Goal: Task Accomplishment & Management: Use online tool/utility

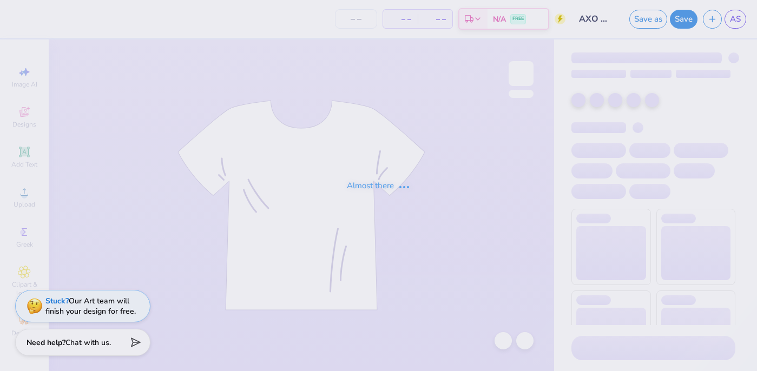
type input "12"
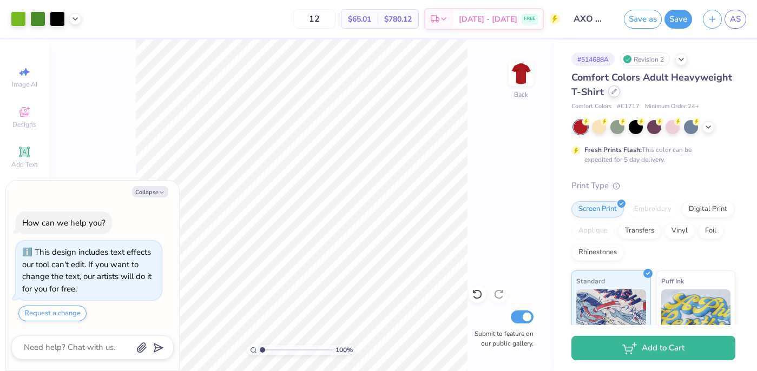
click at [616, 88] on div at bounding box center [615, 92] width 12 height 12
type textarea "x"
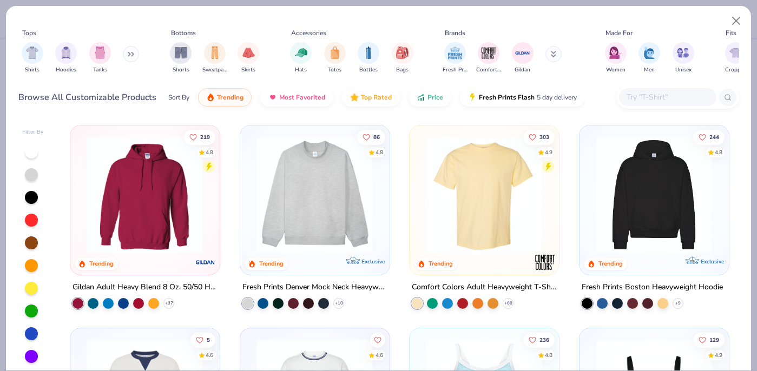
click at [641, 100] on input "text" at bounding box center [667, 97] width 83 height 12
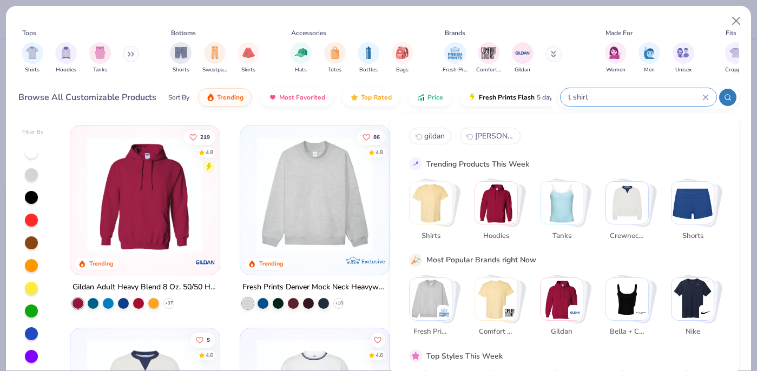
type input "t shirt"
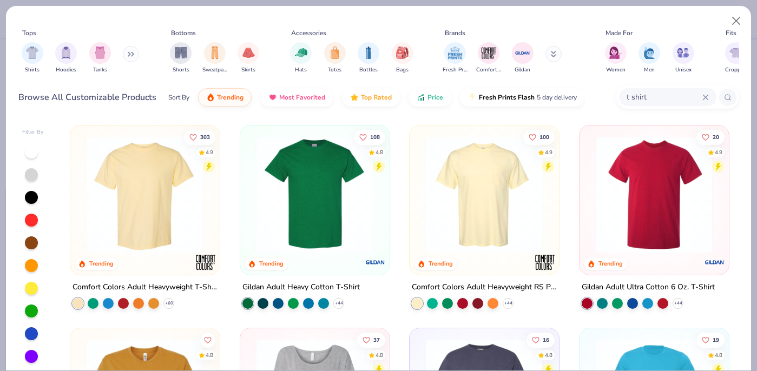
click at [339, 218] on img at bounding box center [314, 194] width 127 height 117
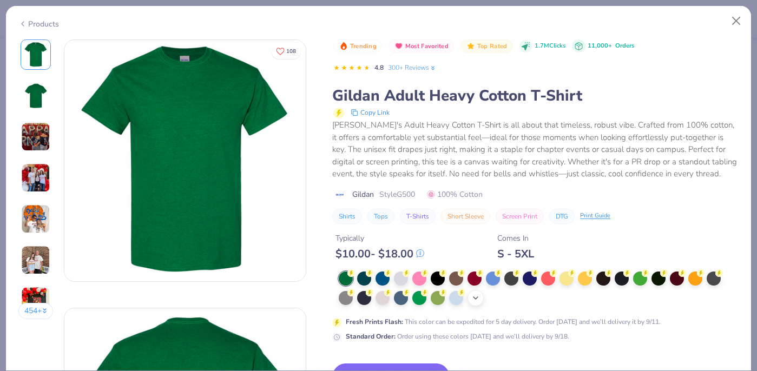
click at [476, 299] on icon at bounding box center [476, 298] width 9 height 9
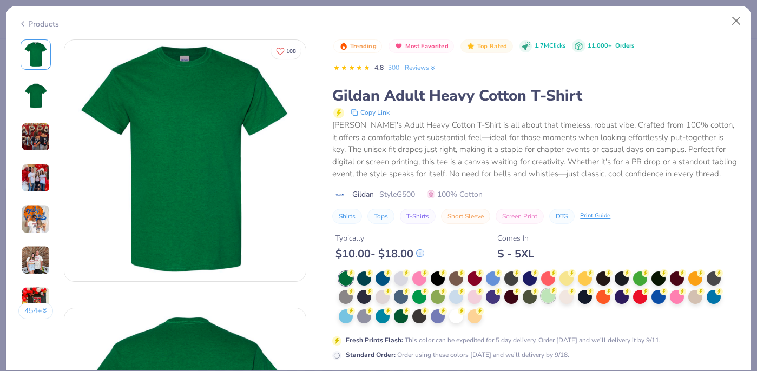
click at [550, 298] on div at bounding box center [548, 296] width 14 height 14
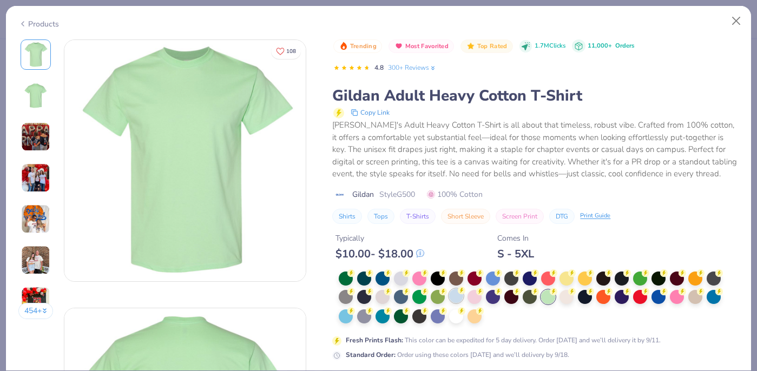
click at [457, 297] on div at bounding box center [456, 296] width 14 height 14
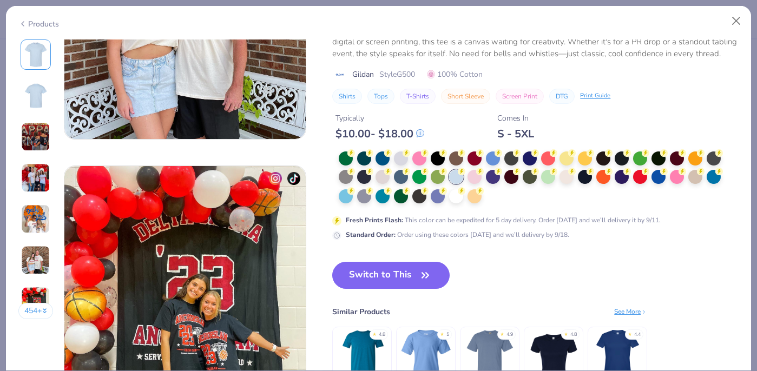
scroll to position [1465, 0]
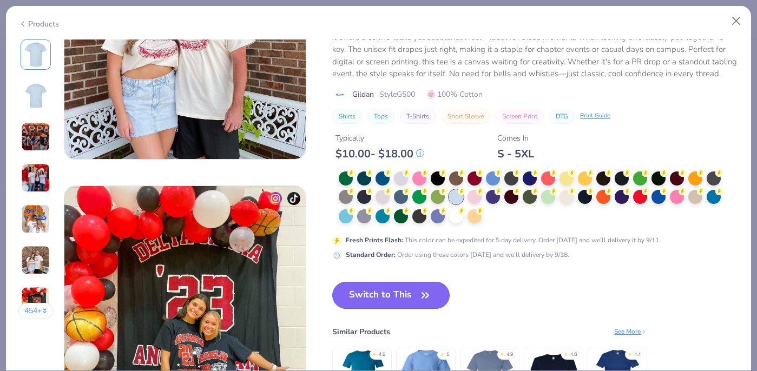
click at [406, 285] on button "Switch to This" at bounding box center [390, 295] width 117 height 27
type textarea "x"
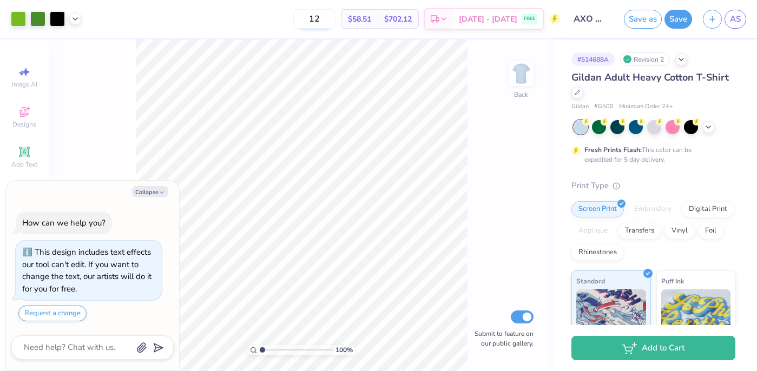
click at [330, 19] on input "12" at bounding box center [314, 18] width 42 height 19
type input "1"
type input "8"
type input "80"
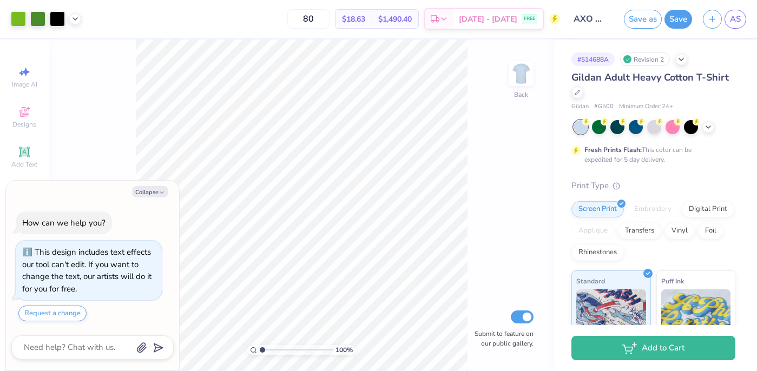
click at [468, 77] on div "100 % Back Submit to feature on our public gallery." at bounding box center [302, 206] width 506 height 332
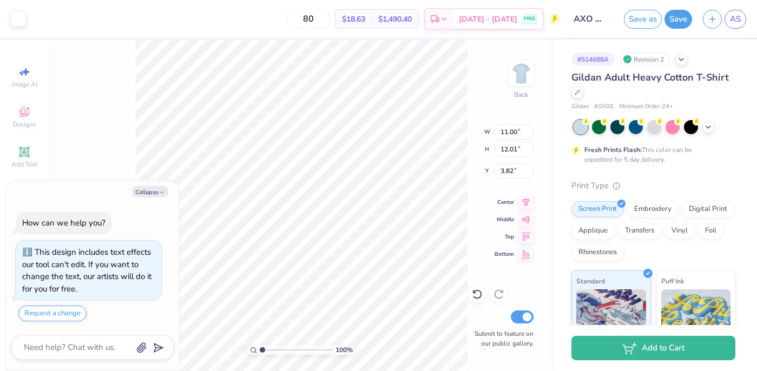
type textarea "x"
type input "0.79"
type input "1.32"
type input "4.90"
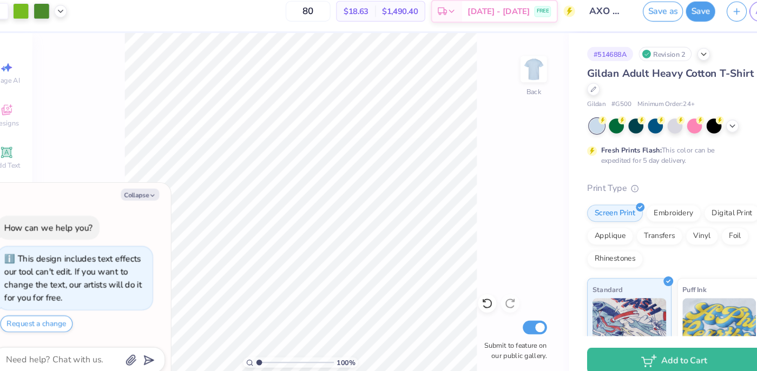
type textarea "x"
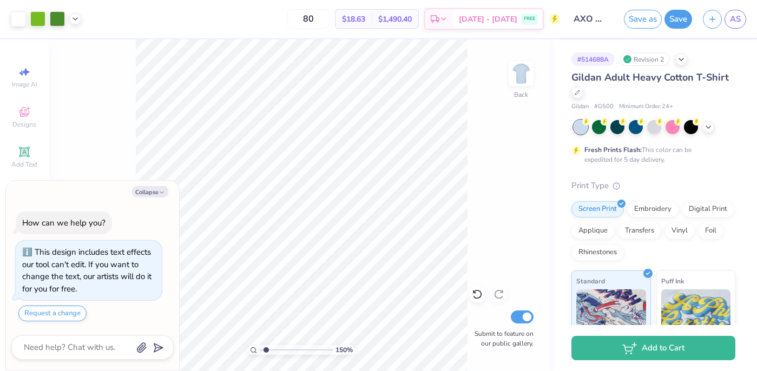
type input "1.5"
click at [266, 349] on input "range" at bounding box center [296, 350] width 73 height 10
click at [160, 190] on icon "button" at bounding box center [162, 193] width 6 height 6
type textarea "x"
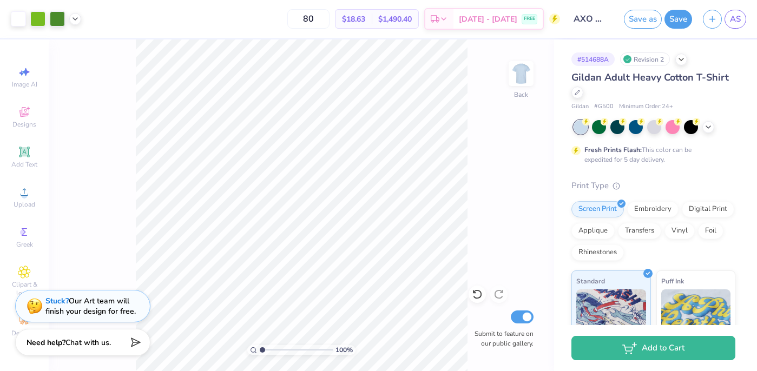
drag, startPoint x: 267, startPoint y: 349, endPoint x: 256, endPoint y: 350, distance: 10.9
type input "1"
click at [260, 350] on input "range" at bounding box center [296, 350] width 73 height 10
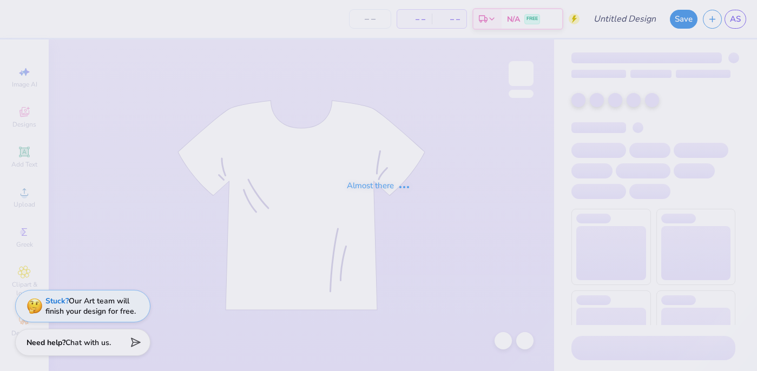
type input "AXO Watermelon T-Shirt"
type input "100"
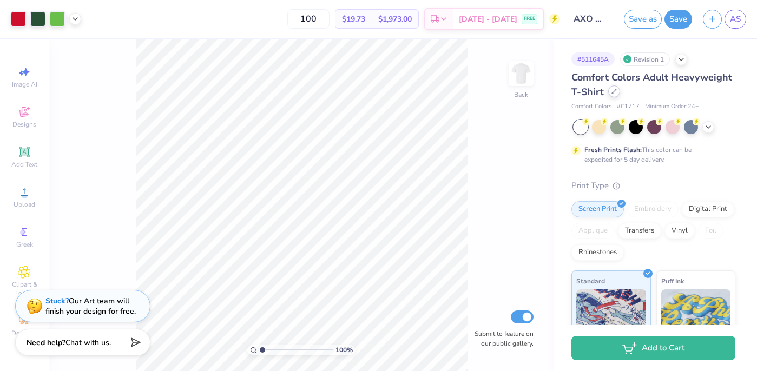
click at [614, 89] on icon at bounding box center [614, 91] width 5 height 5
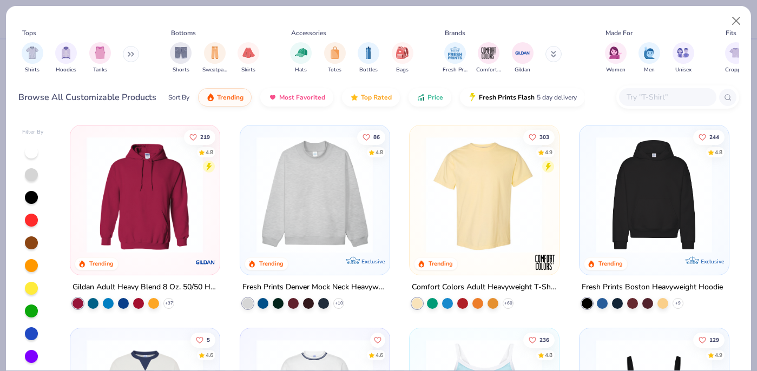
click at [653, 97] on input "text" at bounding box center [667, 97] width 83 height 12
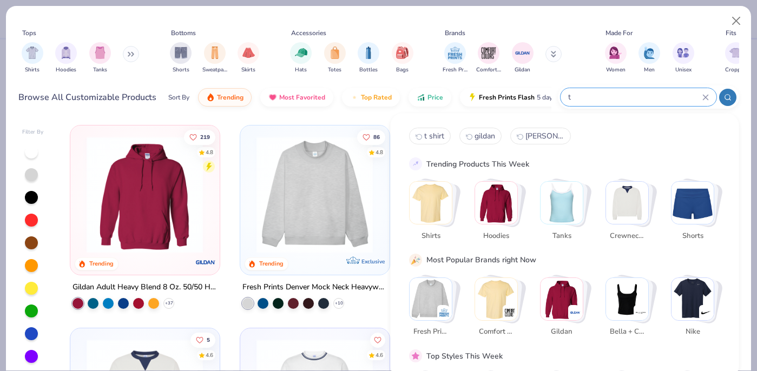
type input "t"
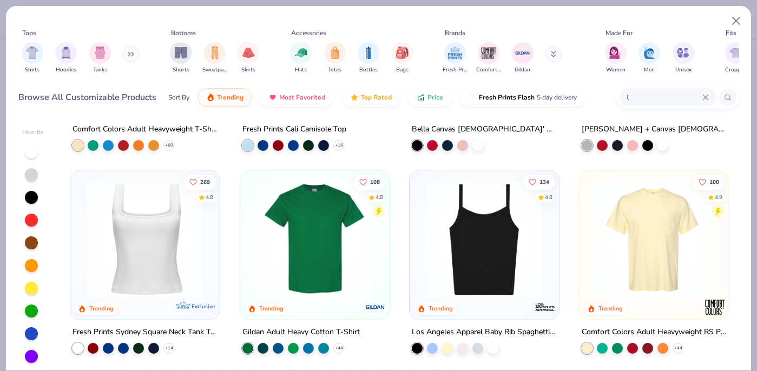
scroll to position [160, 0]
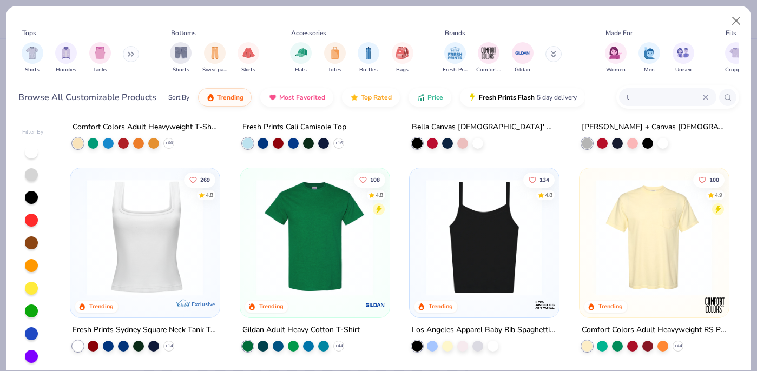
click at [356, 223] on img at bounding box center [314, 237] width 127 height 117
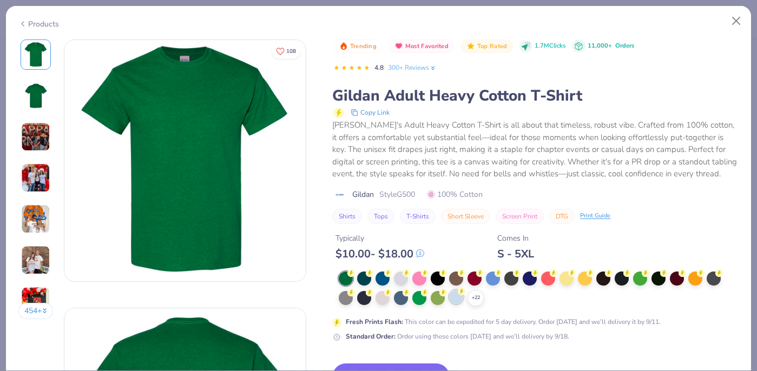
click at [453, 299] on div at bounding box center [456, 297] width 14 height 14
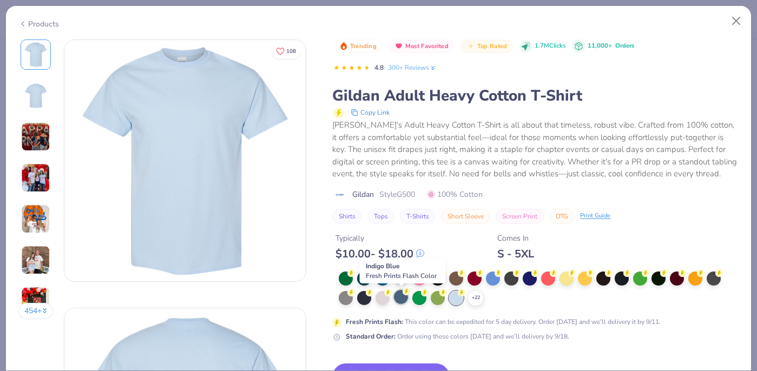
scroll to position [42, 0]
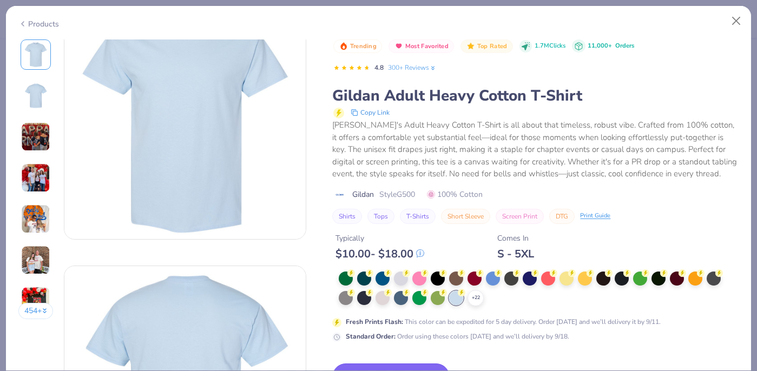
click at [381, 368] on button "Switch to This" at bounding box center [390, 377] width 117 height 27
